Goal: Find specific page/section: Find specific page/section

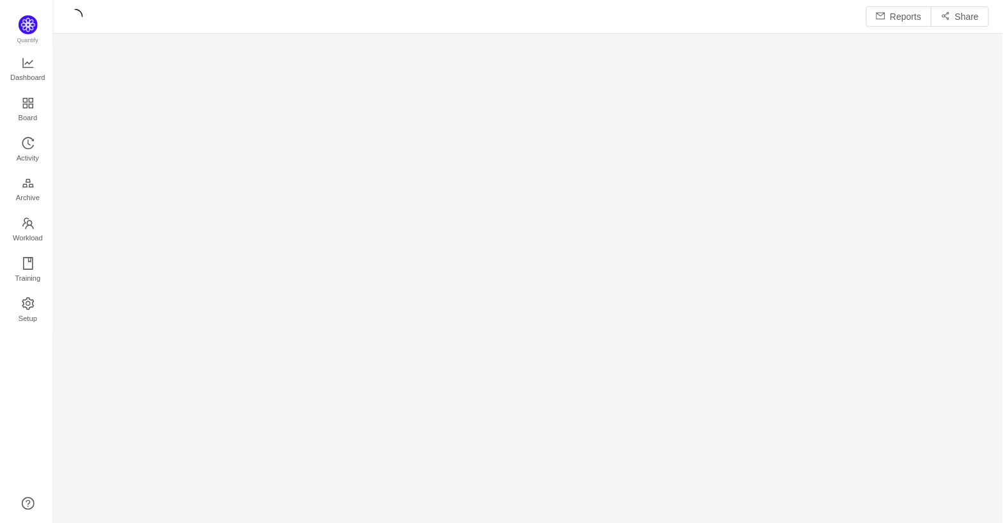
scroll to position [526, 953]
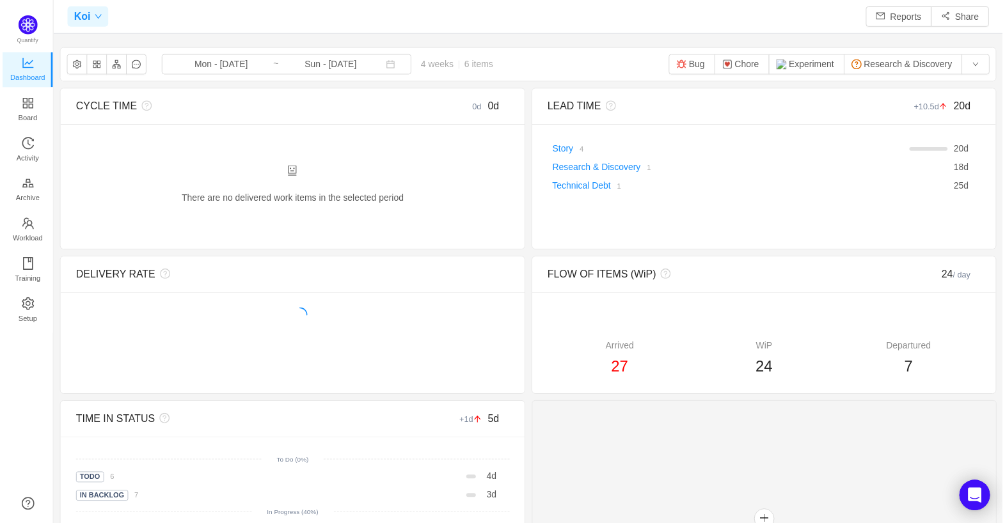
scroll to position [6, 6]
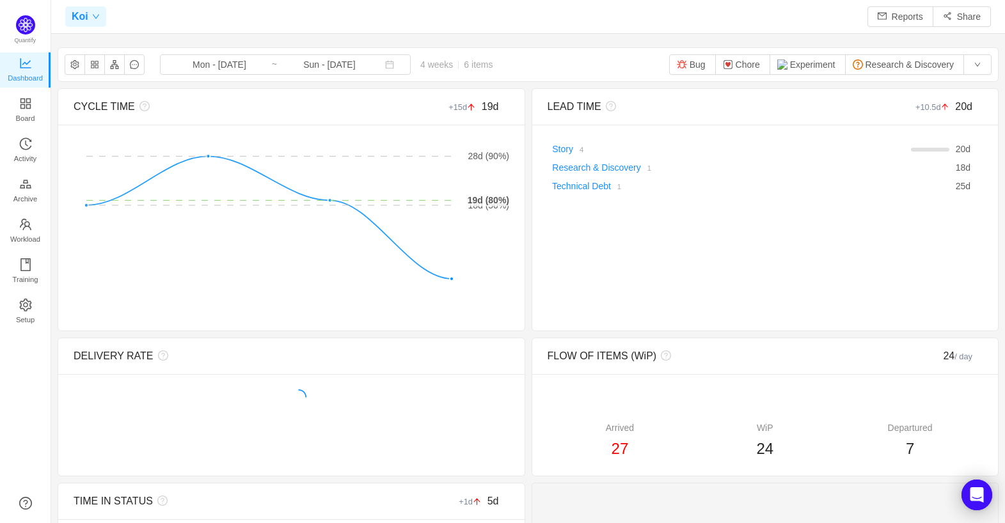
click at [97, 15] on icon "icon: down" at bounding box center [96, 17] width 6 height 4
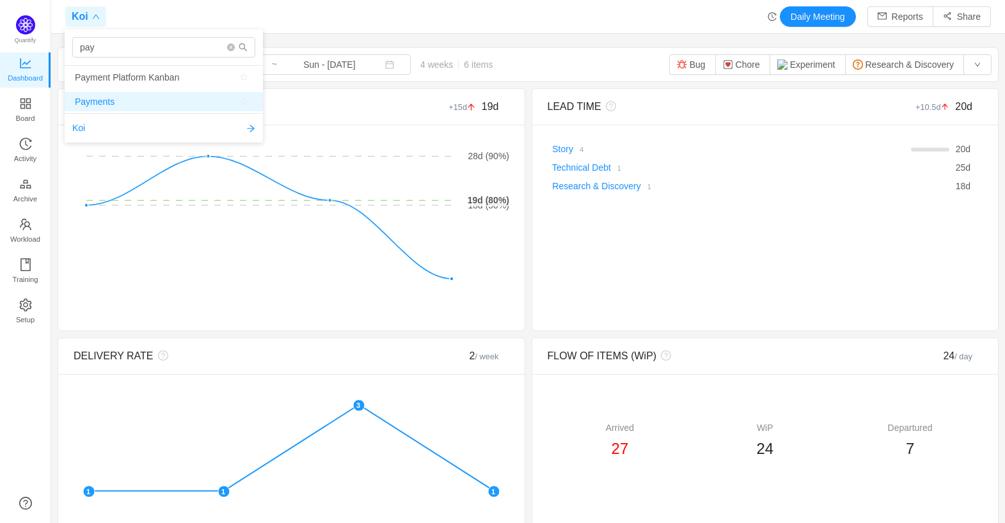
type input "pay"
click at [95, 105] on span "Payments" at bounding box center [95, 101] width 40 height 19
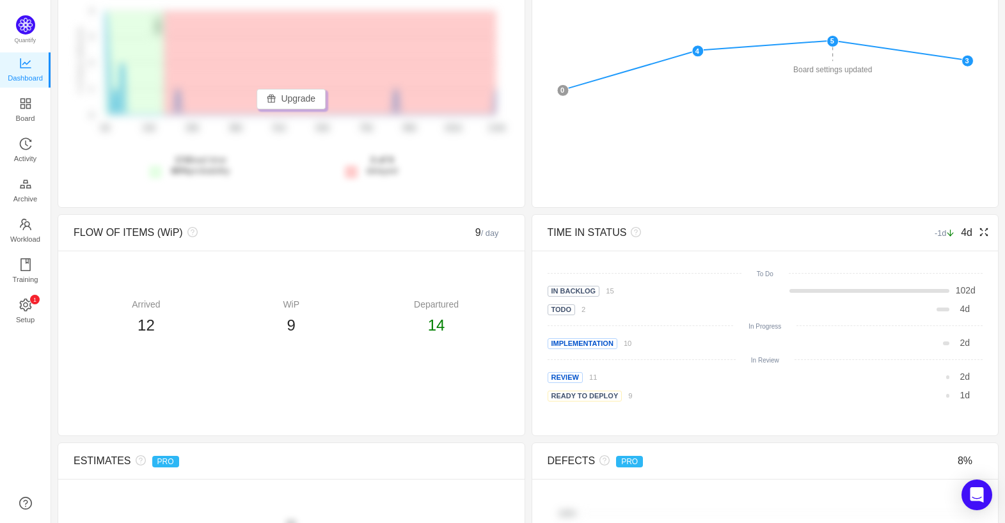
scroll to position [383, 0]
